Goal: Task Accomplishment & Management: Use online tool/utility

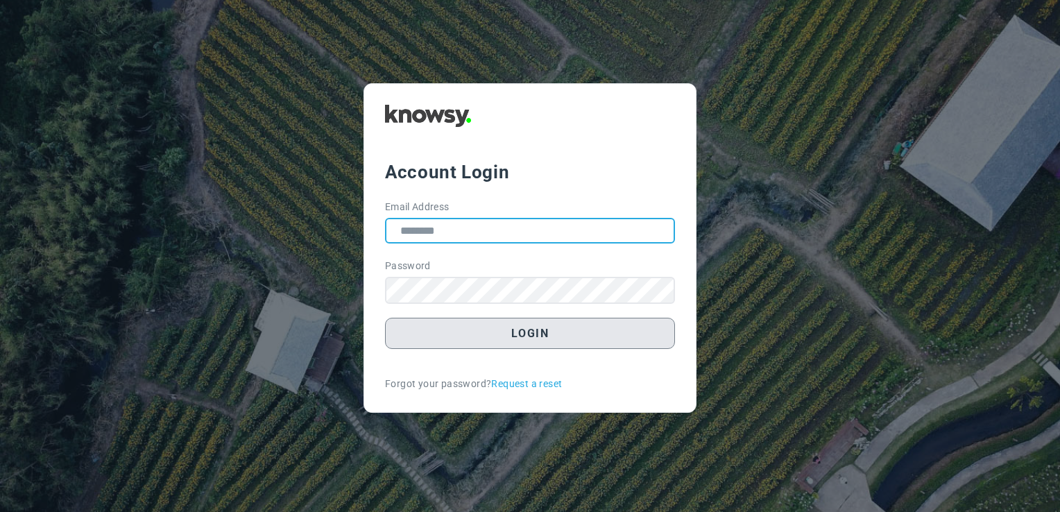
type input "**********"
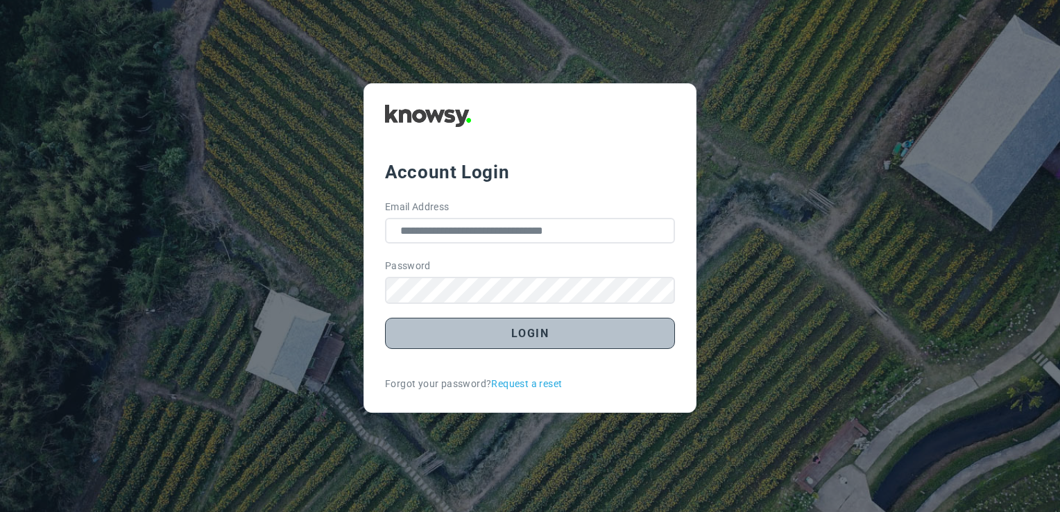
click at [506, 341] on button "Login" at bounding box center [530, 333] width 290 height 31
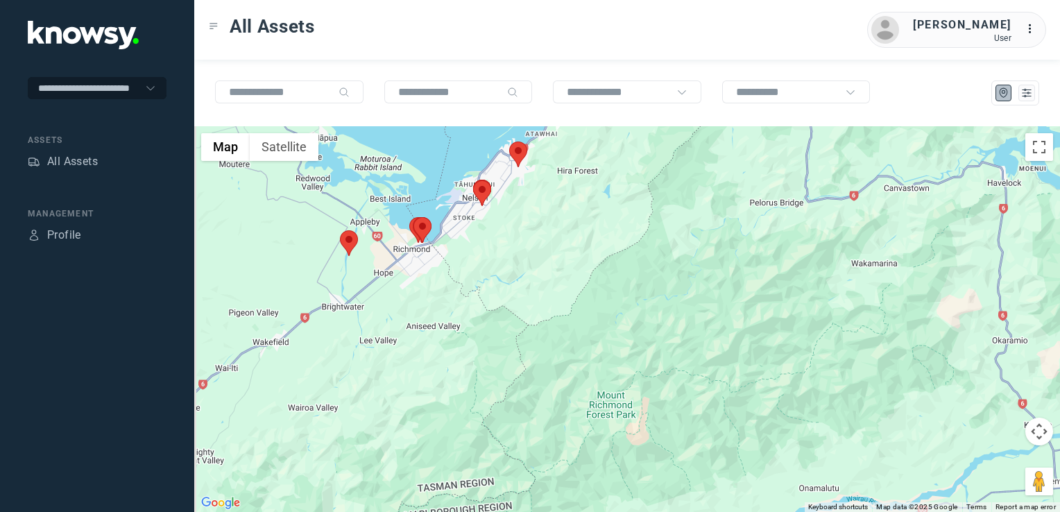
drag, startPoint x: 416, startPoint y: 260, endPoint x: 483, endPoint y: 336, distance: 101.3
click at [483, 336] on div at bounding box center [627, 319] width 866 height 386
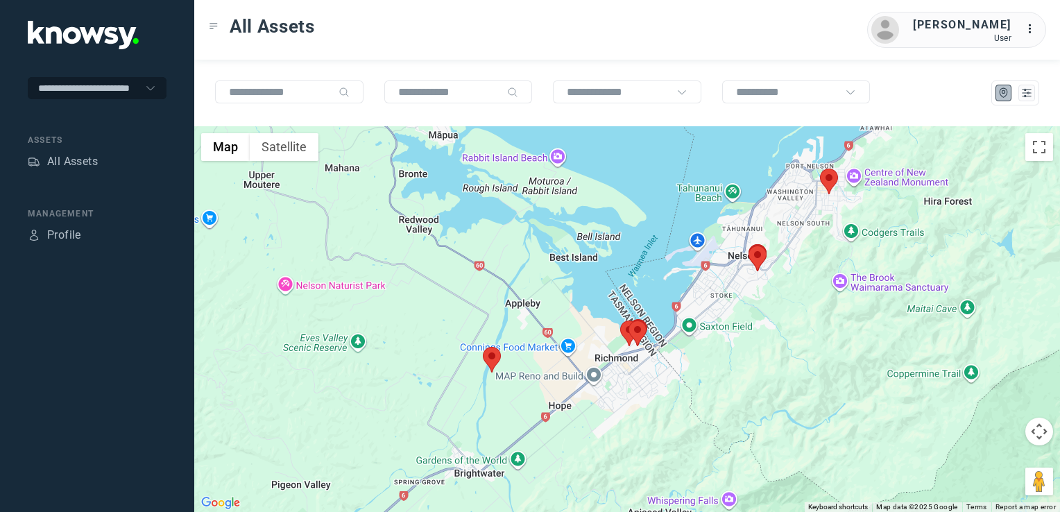
drag, startPoint x: 938, startPoint y: 322, endPoint x: 818, endPoint y: 357, distance: 124.9
click at [818, 357] on div at bounding box center [627, 319] width 866 height 386
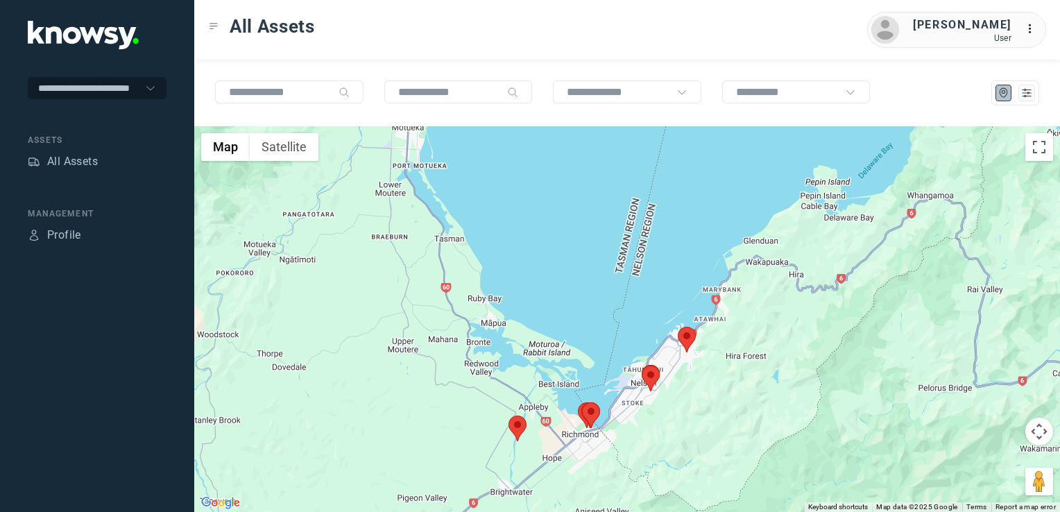
drag, startPoint x: 818, startPoint y: 399, endPoint x: 678, endPoint y: 384, distance: 140.9
click at [682, 385] on div at bounding box center [627, 319] width 866 height 386
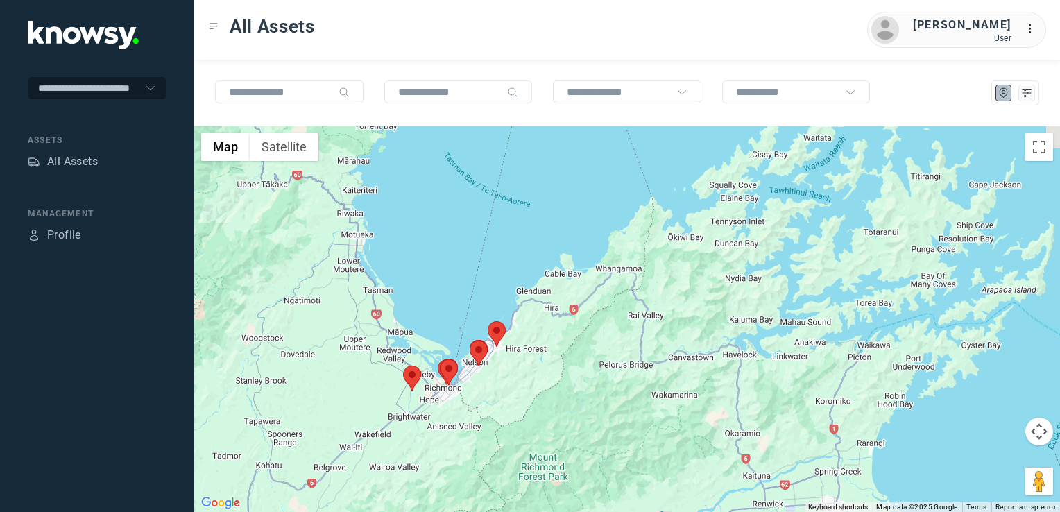
drag, startPoint x: 680, startPoint y: 389, endPoint x: 621, endPoint y: 326, distance: 86.4
click at [619, 329] on div at bounding box center [627, 319] width 866 height 386
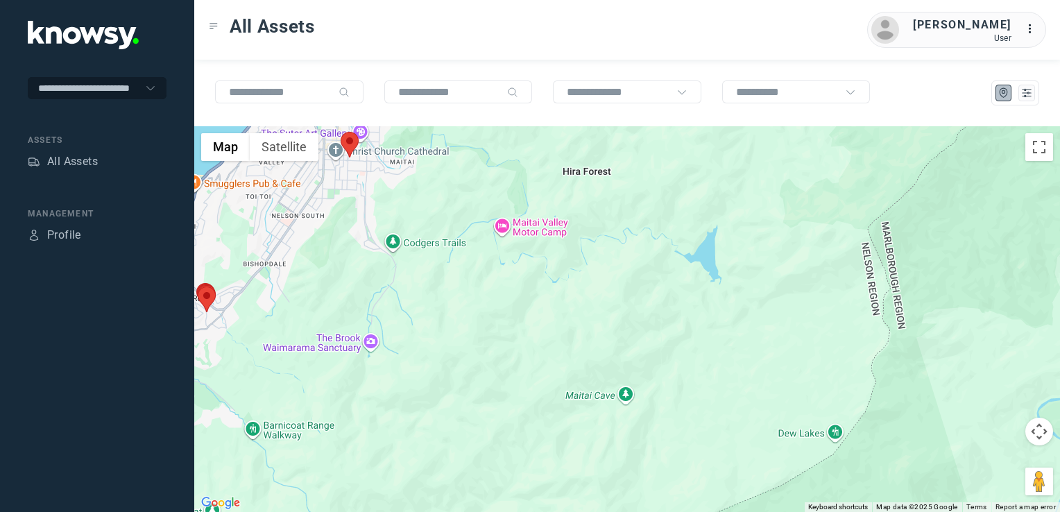
drag, startPoint x: 266, startPoint y: 319, endPoint x: 415, endPoint y: 283, distance: 152.8
click at [406, 284] on div at bounding box center [627, 319] width 866 height 386
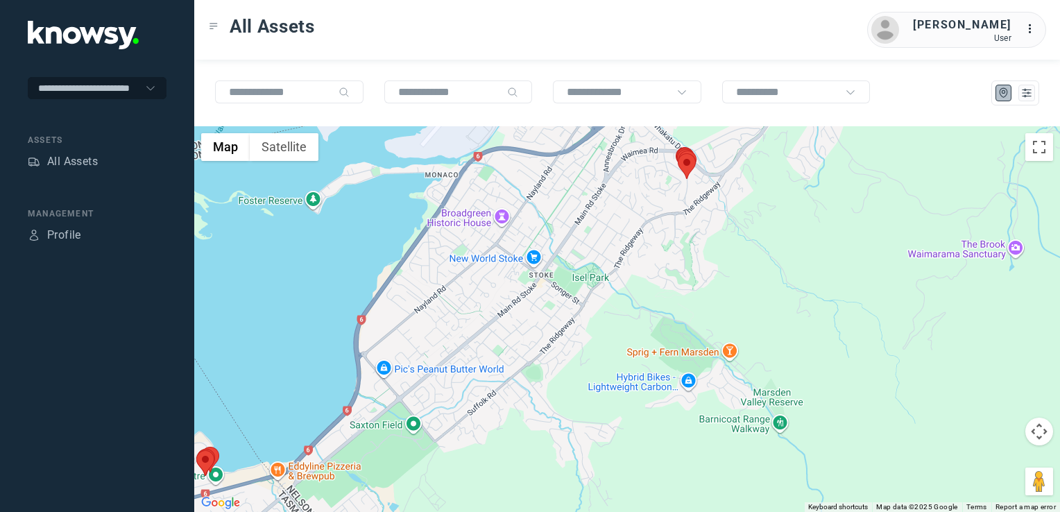
click at [613, 326] on div at bounding box center [627, 319] width 866 height 386
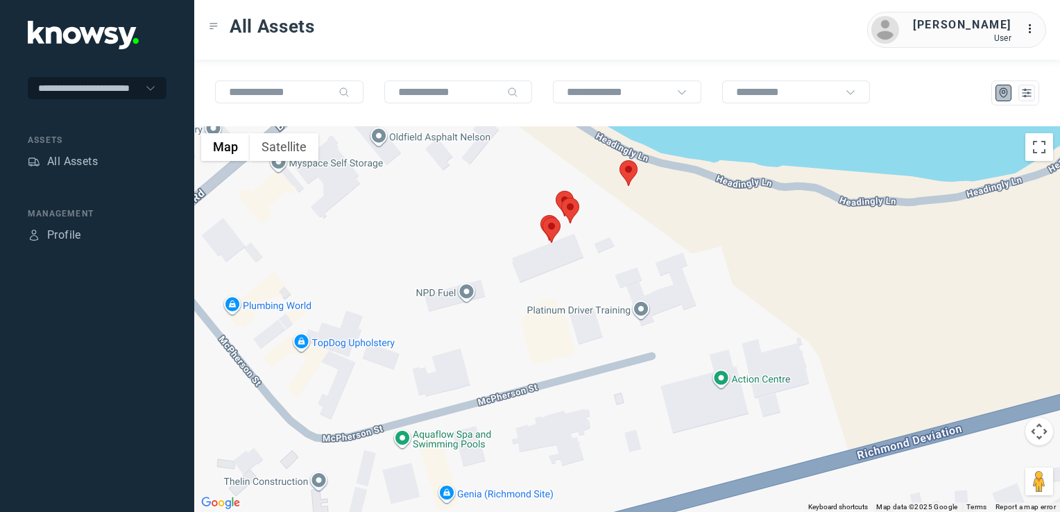
click at [630, 168] on img at bounding box center [628, 173] width 18 height 26
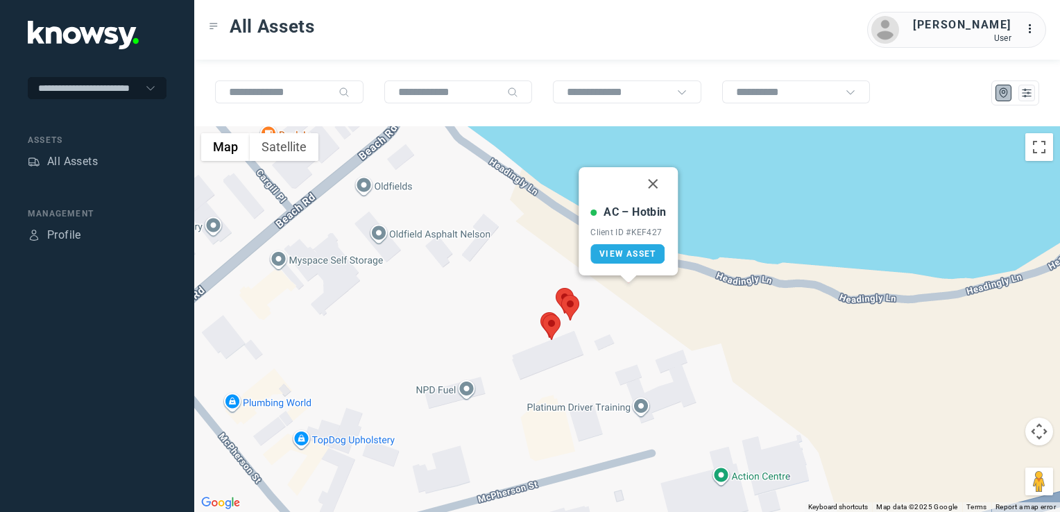
drag, startPoint x: 652, startPoint y: 185, endPoint x: 655, endPoint y: 234, distance: 49.3
click at [652, 185] on button "Close" at bounding box center [653, 183] width 33 height 33
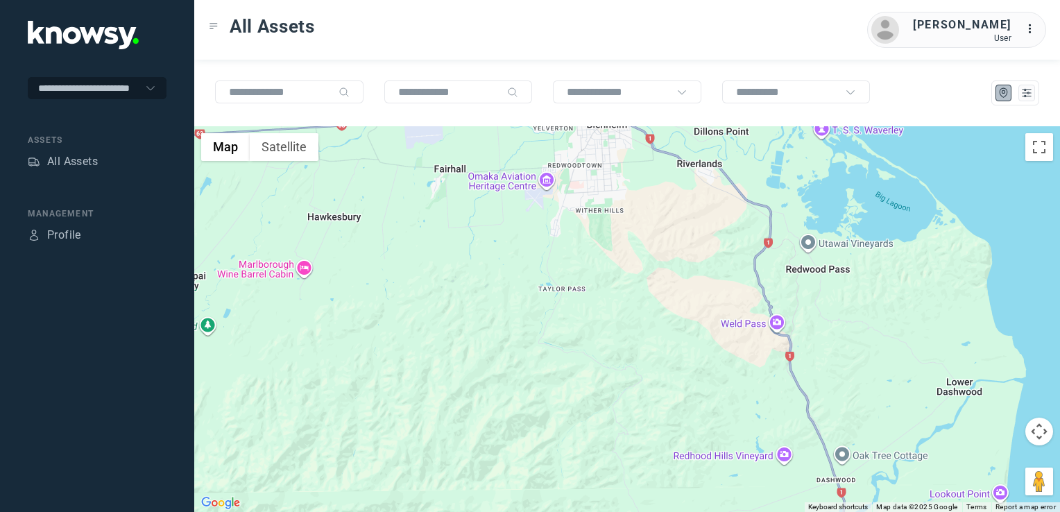
drag, startPoint x: 854, startPoint y: 409, endPoint x: 810, endPoint y: 323, distance: 96.5
click at [812, 329] on div at bounding box center [627, 319] width 866 height 386
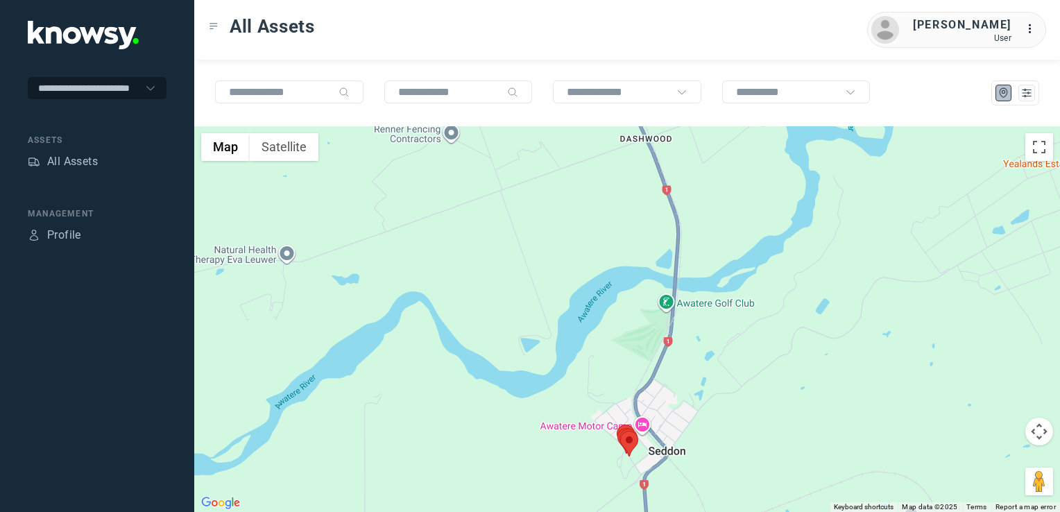
drag, startPoint x: 732, startPoint y: 381, endPoint x: 715, endPoint y: 342, distance: 43.2
click at [722, 342] on div at bounding box center [627, 319] width 866 height 386
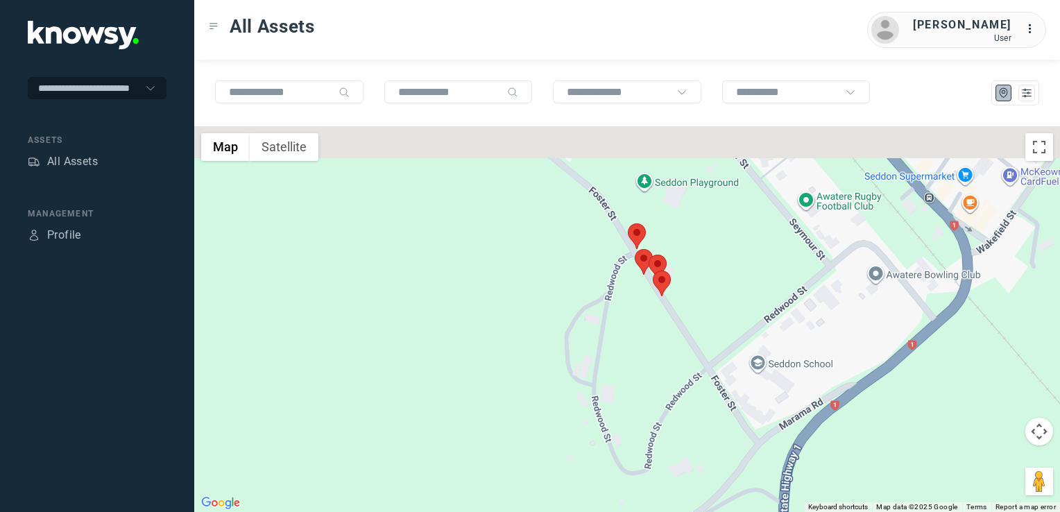
drag, startPoint x: 568, startPoint y: 248, endPoint x: 530, endPoint y: 316, distance: 77.9
click at [529, 322] on div at bounding box center [627, 319] width 866 height 386
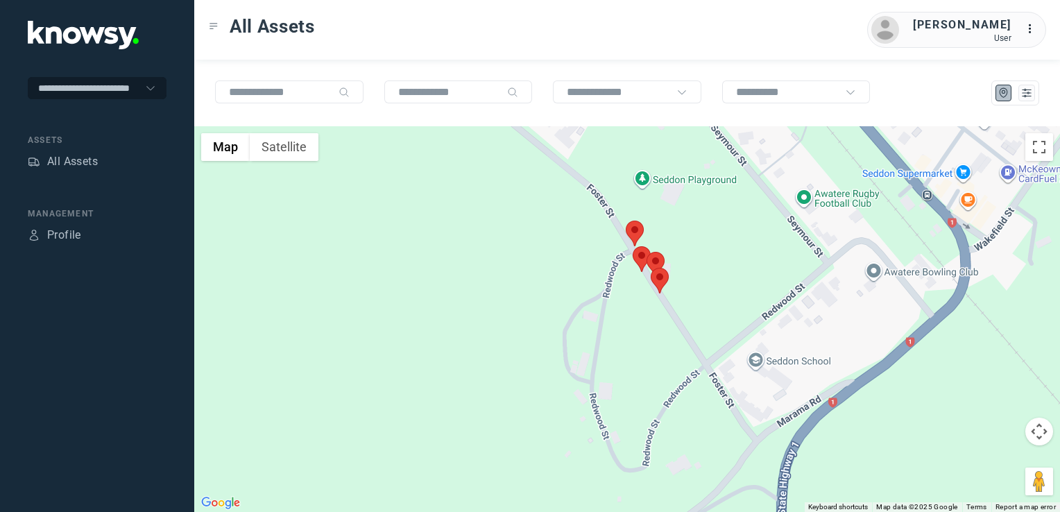
click at [292, 150] on button "Satellite" at bounding box center [284, 147] width 69 height 28
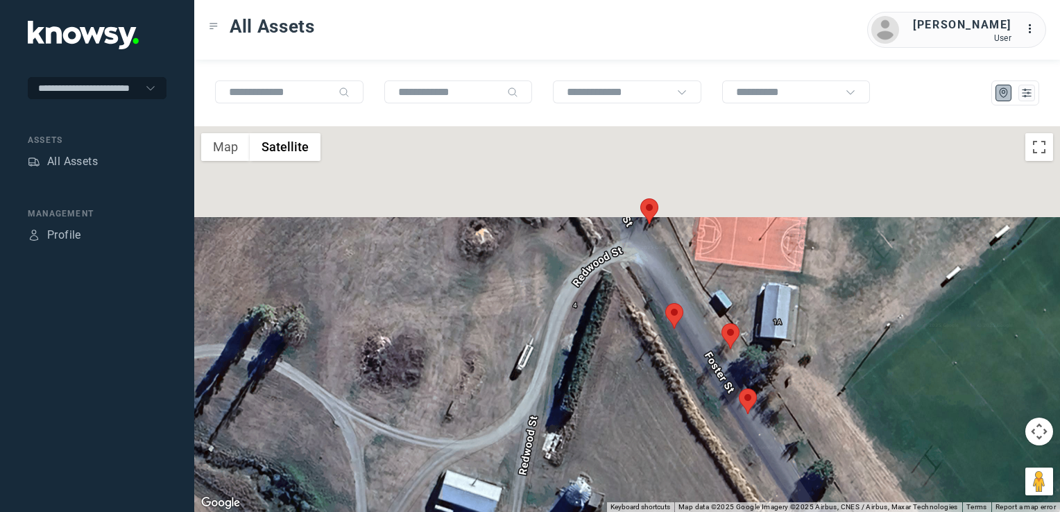
drag, startPoint x: 635, startPoint y: 308, endPoint x: 665, endPoint y: 434, distance: 129.7
click at [665, 435] on div at bounding box center [627, 319] width 866 height 386
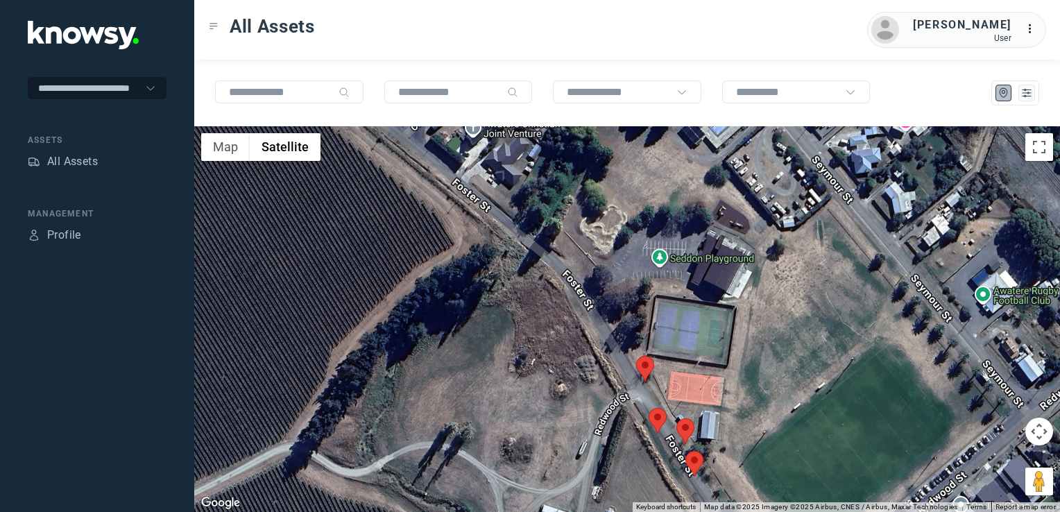
drag, startPoint x: 781, startPoint y: 353, endPoint x: 769, endPoint y: 412, distance: 60.1
click at [769, 412] on div at bounding box center [627, 319] width 866 height 386
